Goal: Task Accomplishment & Management: Use online tool/utility

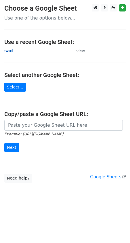
click at [8, 51] on strong "sad" at bounding box center [8, 50] width 9 height 5
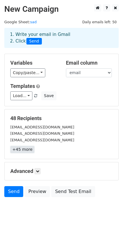
click at [27, 153] on link "+45 more" at bounding box center [22, 149] width 24 height 7
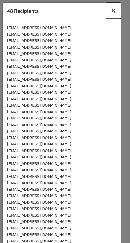
click at [110, 11] on span "×" at bounding box center [113, 11] width 6 height 8
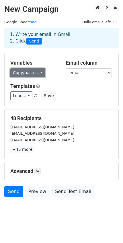
click at [38, 71] on link "Copy/paste..." at bounding box center [27, 72] width 35 height 9
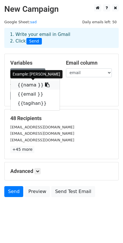
click at [45, 84] on icon at bounding box center [47, 84] width 5 height 5
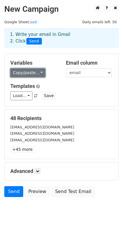
click at [38, 70] on link "Copy/paste..." at bounding box center [27, 72] width 35 height 9
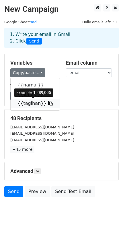
click at [48, 101] on icon at bounding box center [50, 103] width 5 height 5
